Goal: Find specific page/section: Find specific page/section

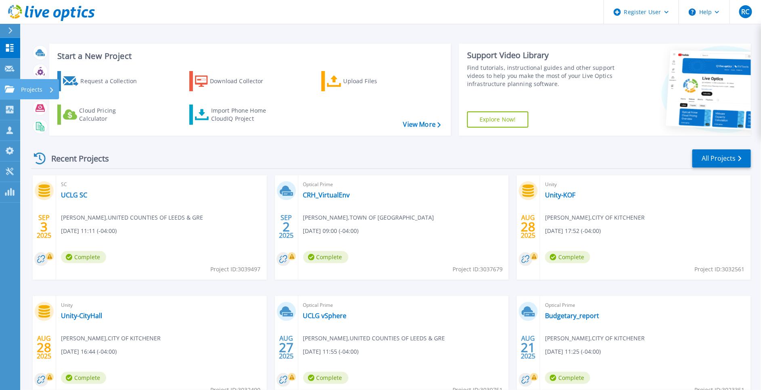
click at [15, 91] on div "Projects" at bounding box center [24, 89] width 38 height 7
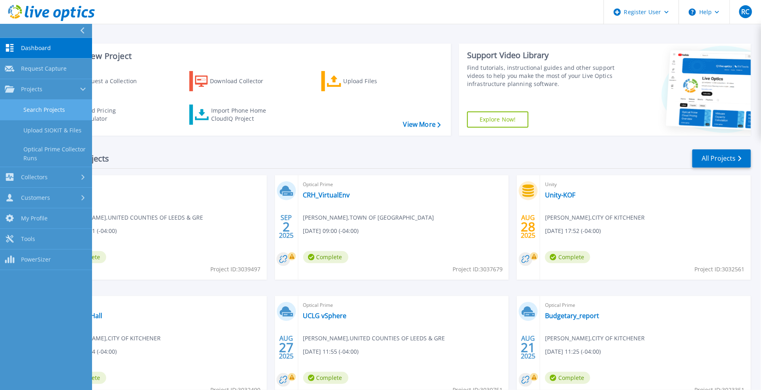
click at [38, 109] on link "Search Projects" at bounding box center [46, 110] width 92 height 21
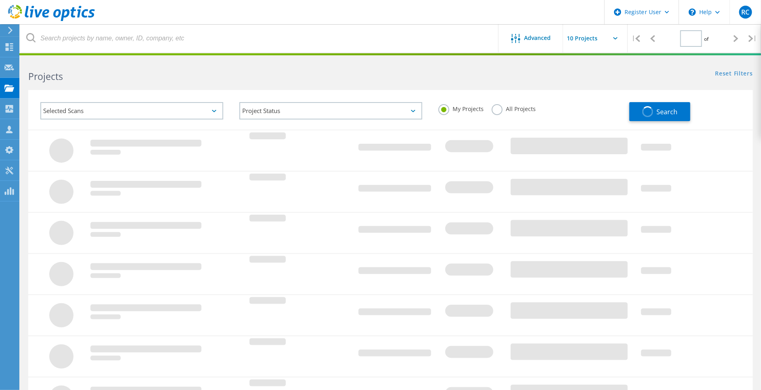
type input "1"
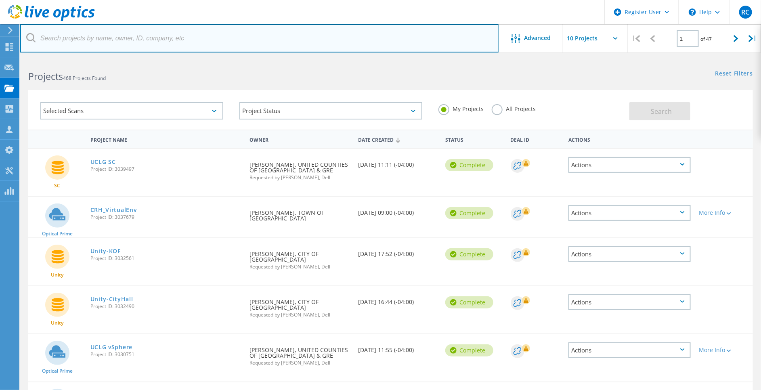
click at [115, 40] on input "text" at bounding box center [259, 38] width 479 height 28
paste input "Lakehead"
type input "Lakehead"
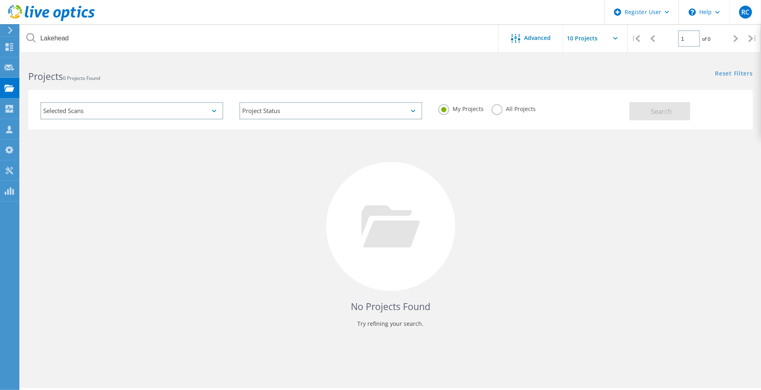
click at [498, 107] on label "All Projects" at bounding box center [514, 108] width 44 height 8
click at [0, 0] on input "All Projects" at bounding box center [0, 0] width 0 height 0
click at [674, 111] on button "Search" at bounding box center [659, 111] width 61 height 18
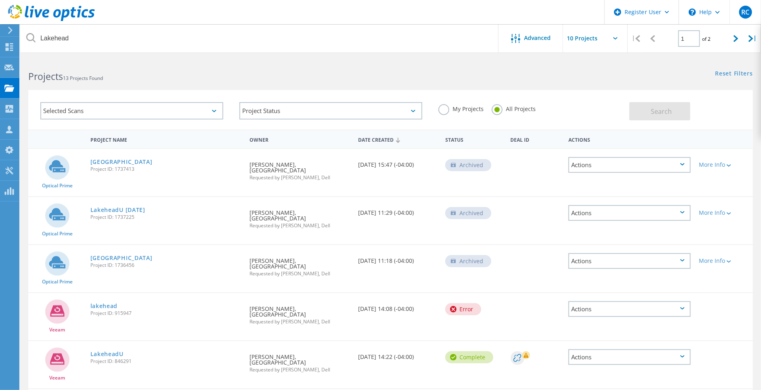
click at [644, 368] on div "Veeam LakeheadU Project ID: 846291 Requested By [PERSON_NAME], [GEOGRAPHIC_DATA…" at bounding box center [390, 364] width 725 height 47
